Goal: Navigation & Orientation: Find specific page/section

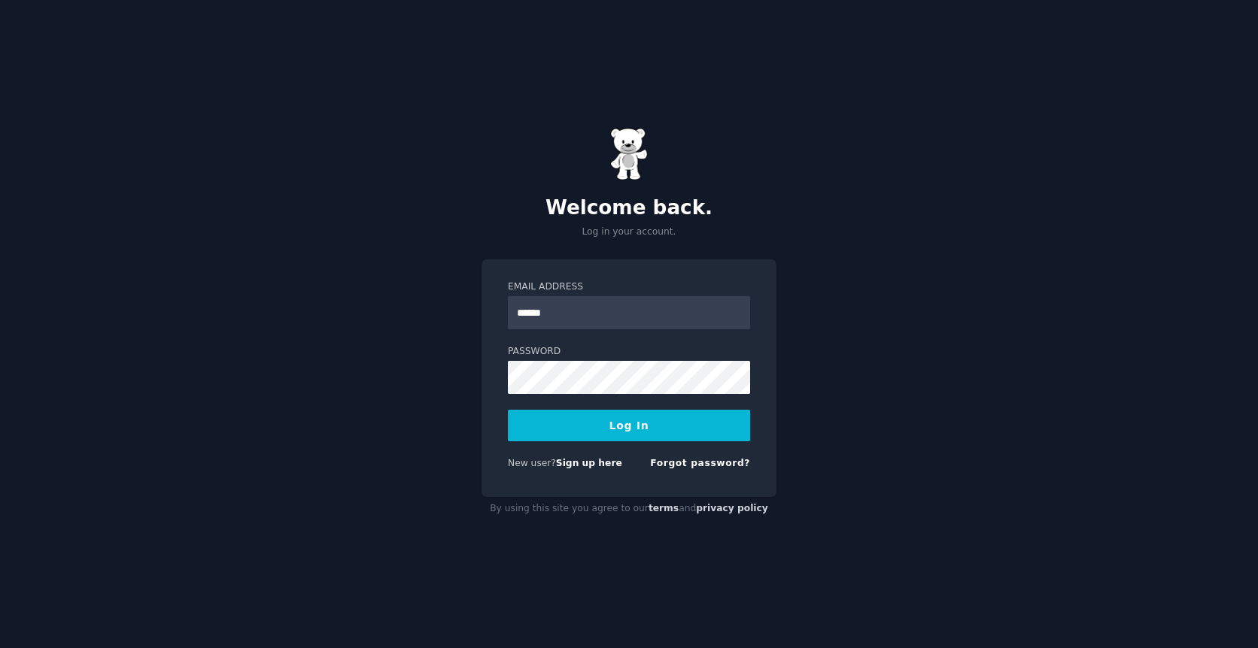
type input "**********"
click at [508, 410] on button "Log In" at bounding box center [629, 426] width 242 height 32
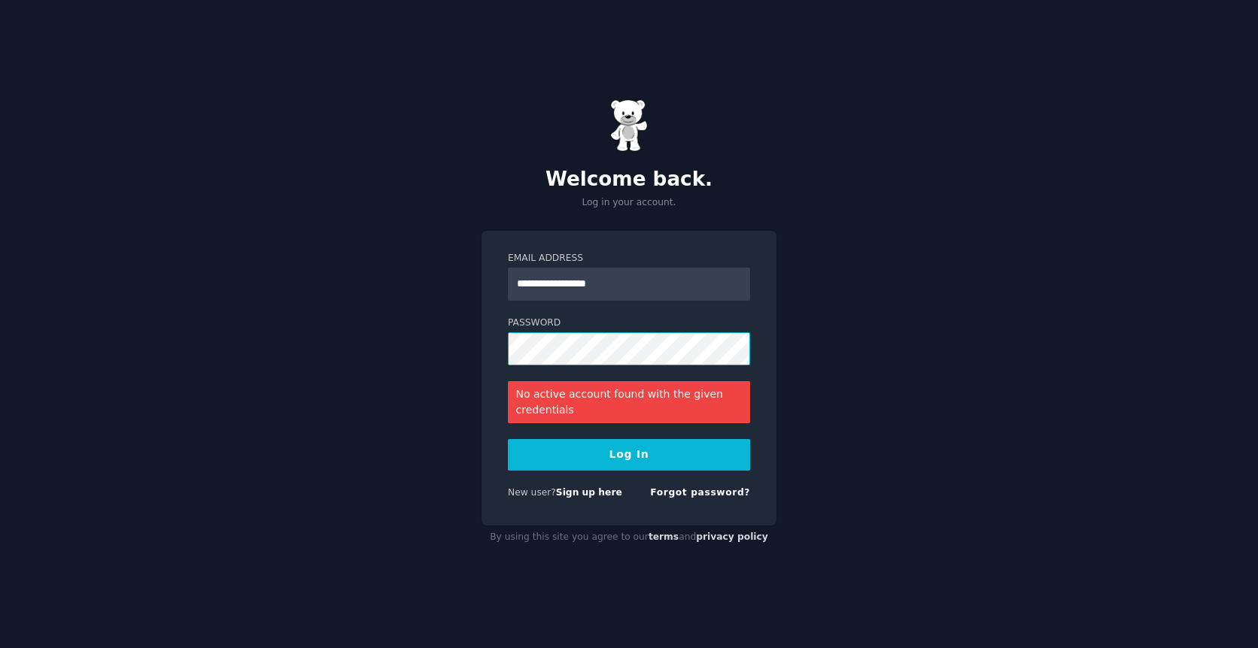
click at [508, 439] on button "Log In" at bounding box center [629, 455] width 242 height 32
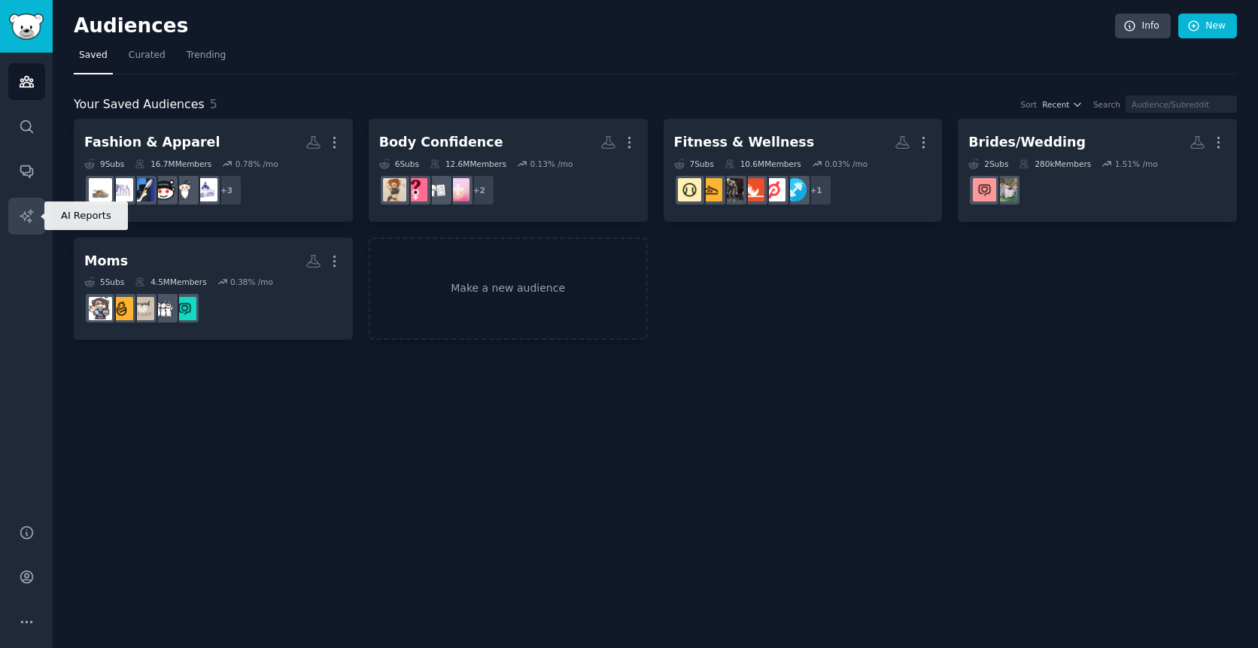
click at [30, 214] on icon "Sidebar" at bounding box center [26, 215] width 13 height 13
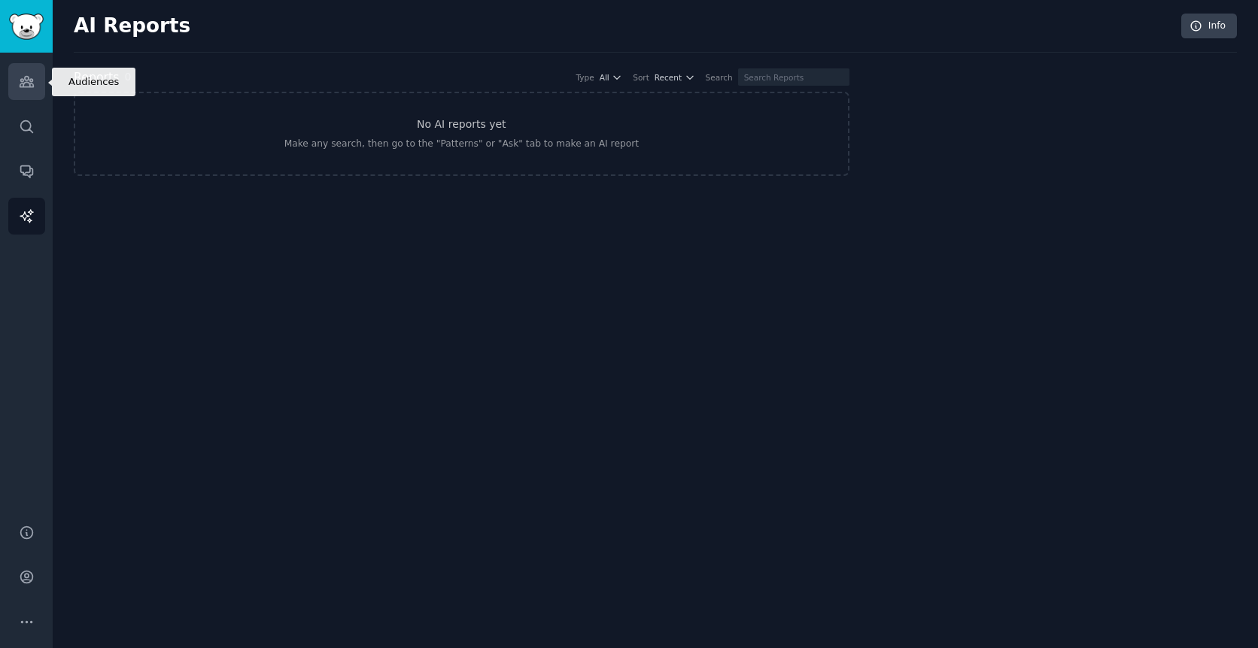
click at [26, 83] on icon "Sidebar" at bounding box center [27, 82] width 16 height 16
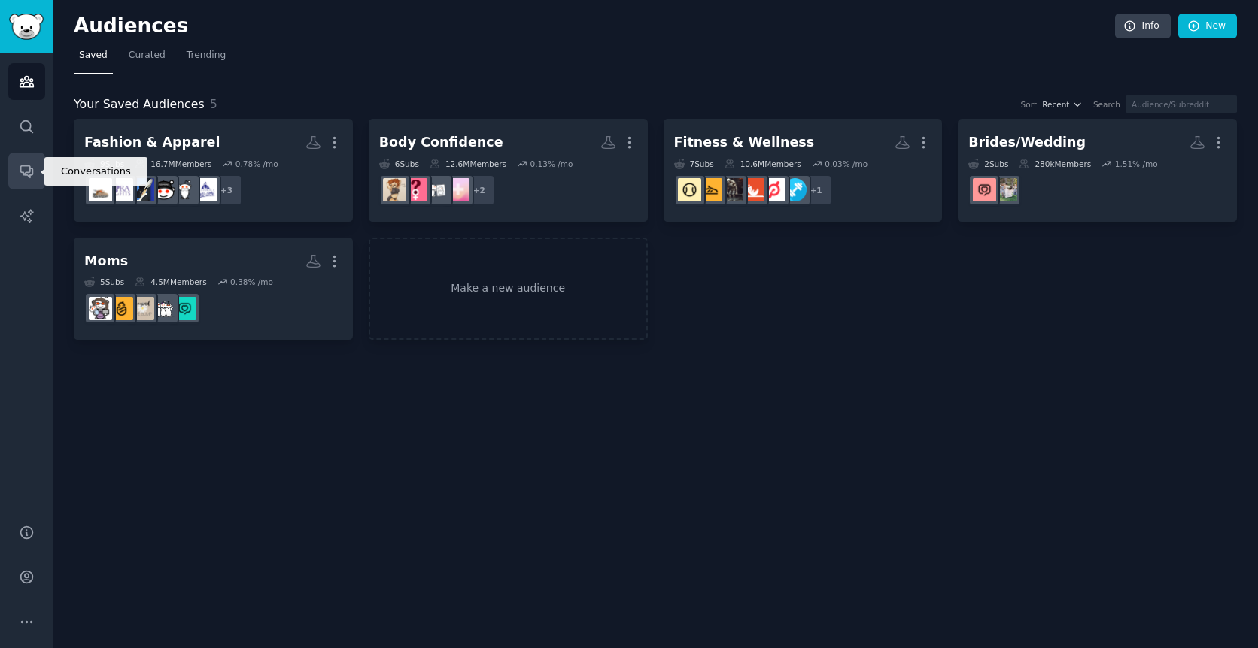
click at [28, 167] on icon "Sidebar" at bounding box center [27, 171] width 16 height 16
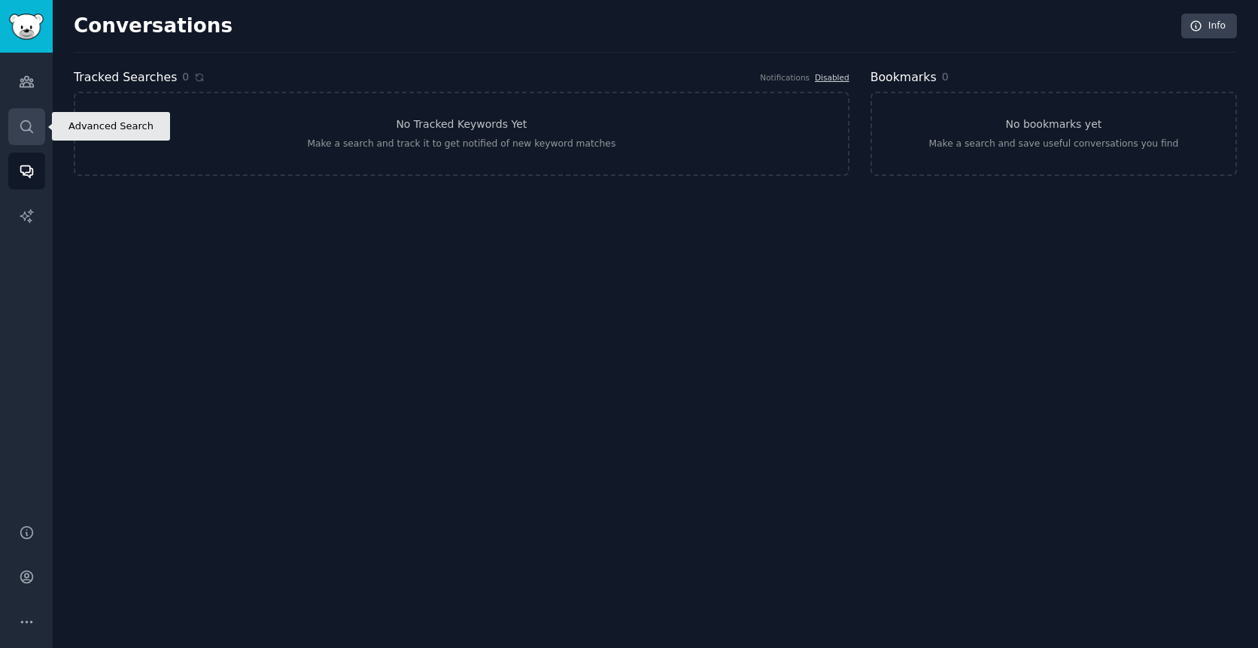
click at [28, 111] on link "Search" at bounding box center [26, 126] width 37 height 37
